Goal: Task Accomplishment & Management: Manage account settings

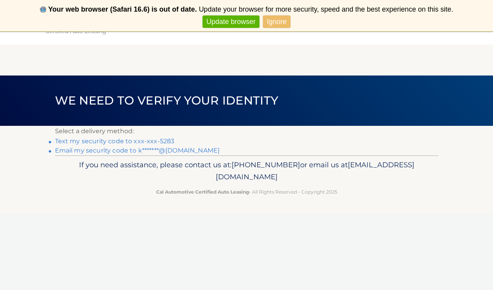
click at [167, 140] on link "Text my security code to xxx-xxx-5283" at bounding box center [115, 140] width 120 height 7
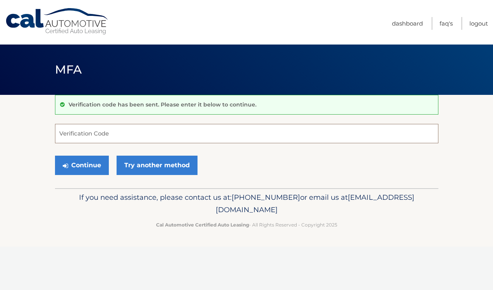
click at [118, 136] on input "Verification Code" at bounding box center [246, 133] width 383 height 19
click at [115, 133] on input "Verification Code" at bounding box center [246, 133] width 383 height 19
type input "668441"
click at [76, 166] on button "Continue" at bounding box center [82, 165] width 54 height 19
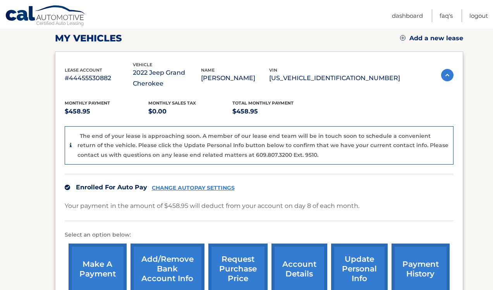
scroll to position [110, 0]
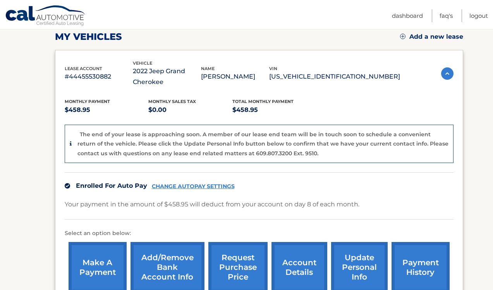
click at [216, 183] on link "CHANGE AUTOPAY SETTINGS" at bounding box center [193, 186] width 83 height 7
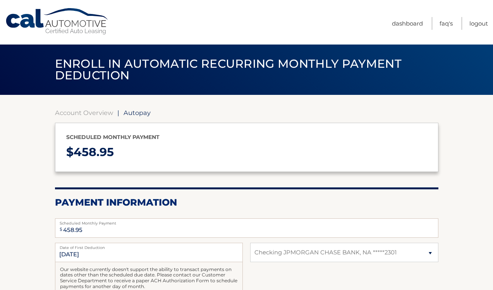
select select "MTNkZGM3MDktMzYzOC00ZjcwLWFkYjYtMTUyZTJiZmFkOWIw"
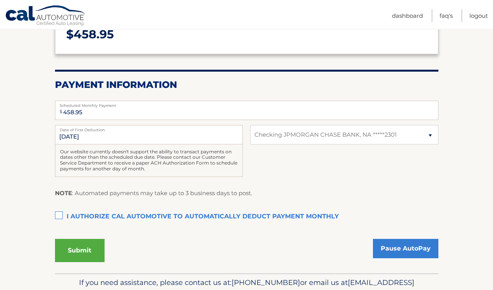
scroll to position [120, 0]
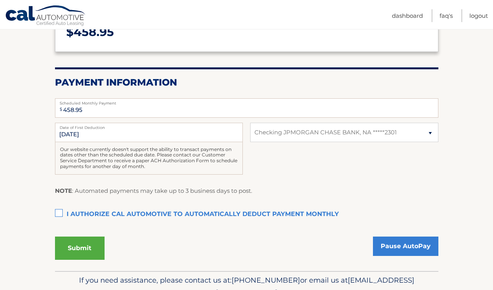
click at [205, 210] on label "I authorize cal automotive to automatically deduct payment monthly This checkbo…" at bounding box center [246, 214] width 383 height 15
click at [0, 0] on input "I authorize cal automotive to automatically deduct payment monthly This checkbo…" at bounding box center [0, 0] width 0 height 0
click at [294, 238] on div "Submit Pause AutoPay" at bounding box center [246, 246] width 383 height 26
drag, startPoint x: 294, startPoint y: 240, endPoint x: 64, endPoint y: 236, distance: 229.8
click at [67, 236] on div "Submit Pause AutoPay" at bounding box center [246, 246] width 383 height 26
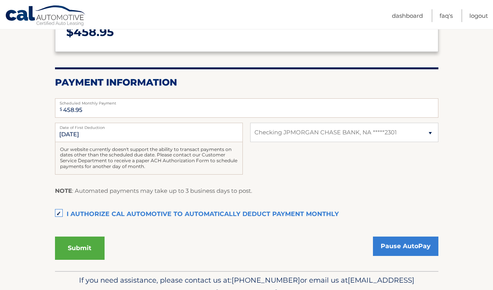
click at [180, 258] on div "Submit Pause AutoPay" at bounding box center [246, 250] width 383 height 35
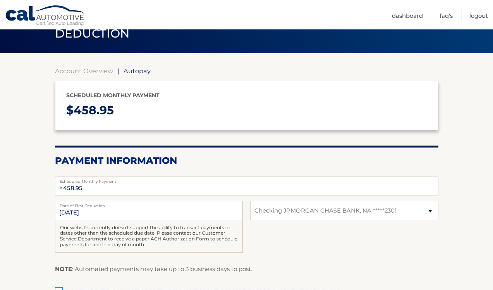
scroll to position [40, 0]
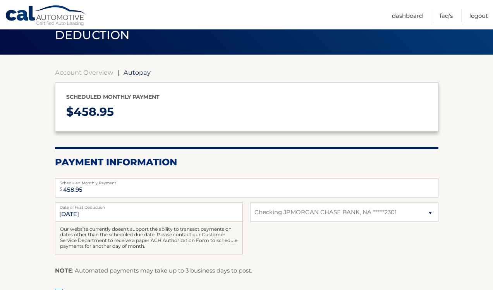
click at [39, 4] on div "Menu Dashboard FAQ's Logout" at bounding box center [246, 14] width 482 height 29
click at [37, 24] on link "Cal Automotive" at bounding box center [45, 16] width 81 height 22
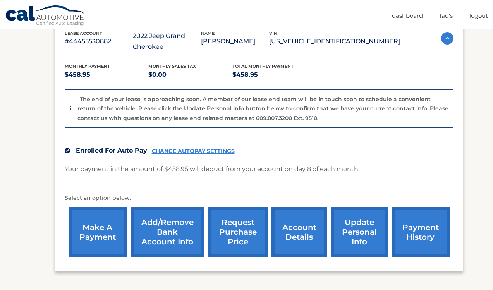
scroll to position [145, 0]
